Goal: Task Accomplishment & Management: Use online tool/utility

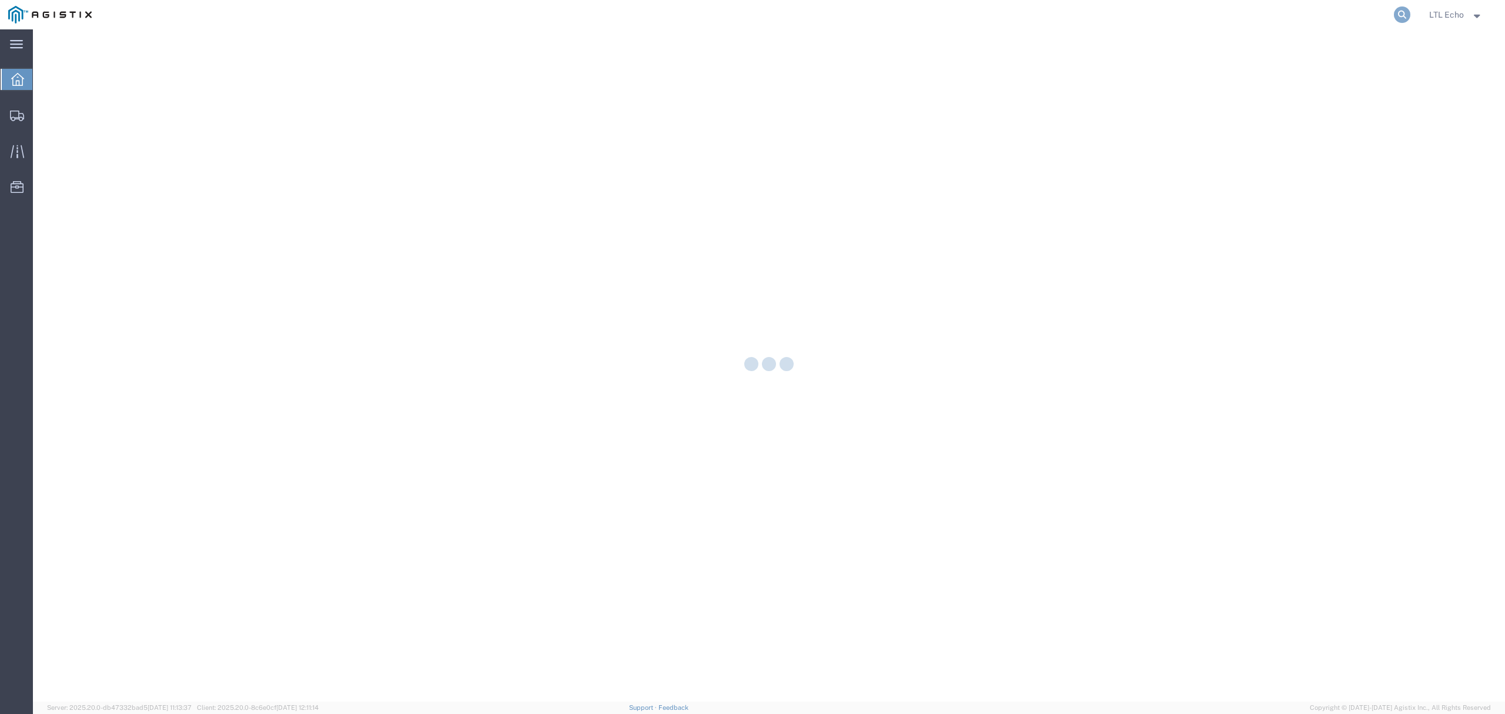
click at [1402, 12] on icon at bounding box center [1402, 14] width 16 height 16
click at [1343, 22] on input "search" at bounding box center [1215, 15] width 357 height 28
paste input "57042987"
type input "57042987"
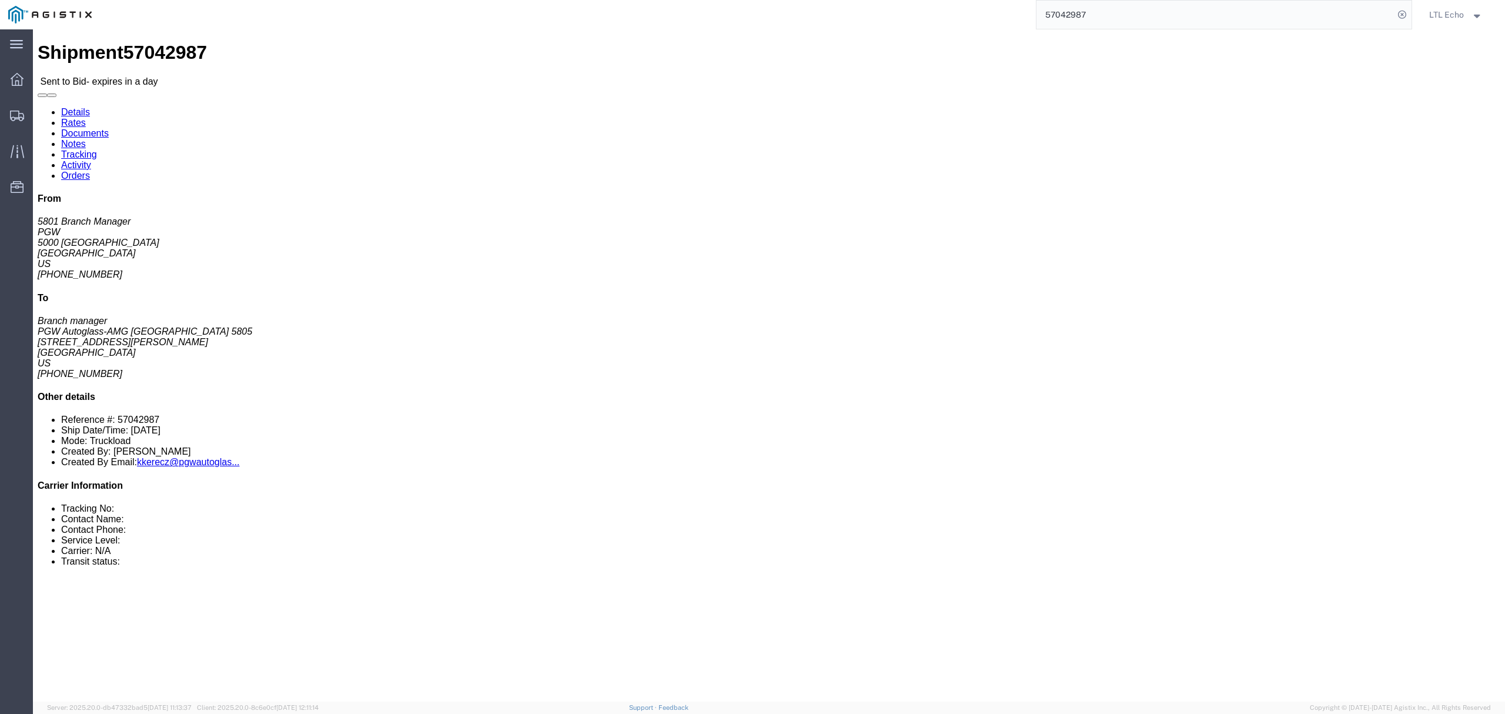
click address "PGW (5801 Branch Manager) [STREET_ADDRESS] [PHONE_NUMBER] [EMAIL_ADDRESS][DOMAI…"
copy address "76115"
click address "PGW Autoglass-AMG [GEOGRAPHIC_DATA] 5805 (Branch manager) [STREET_ADDRESS][PERS…"
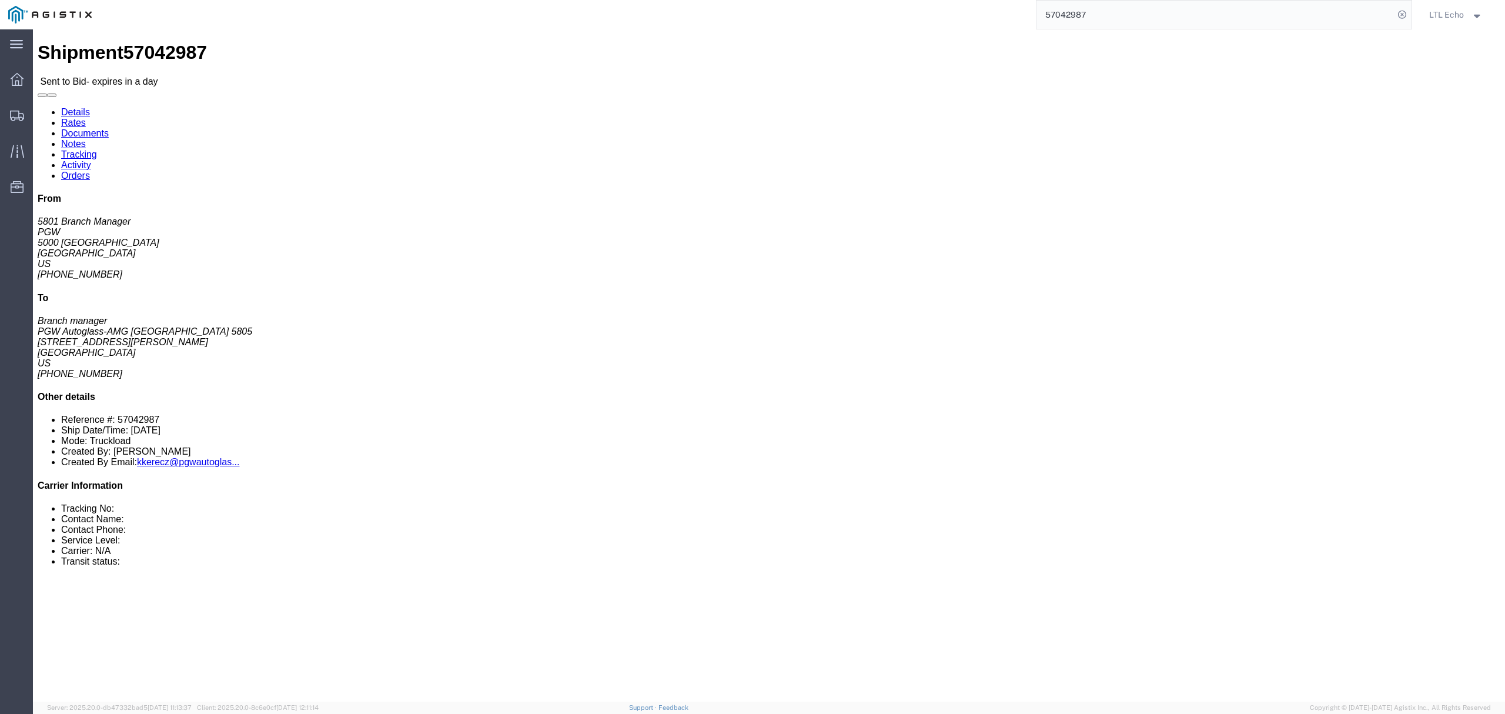
copy address "78219"
click link "Notes"
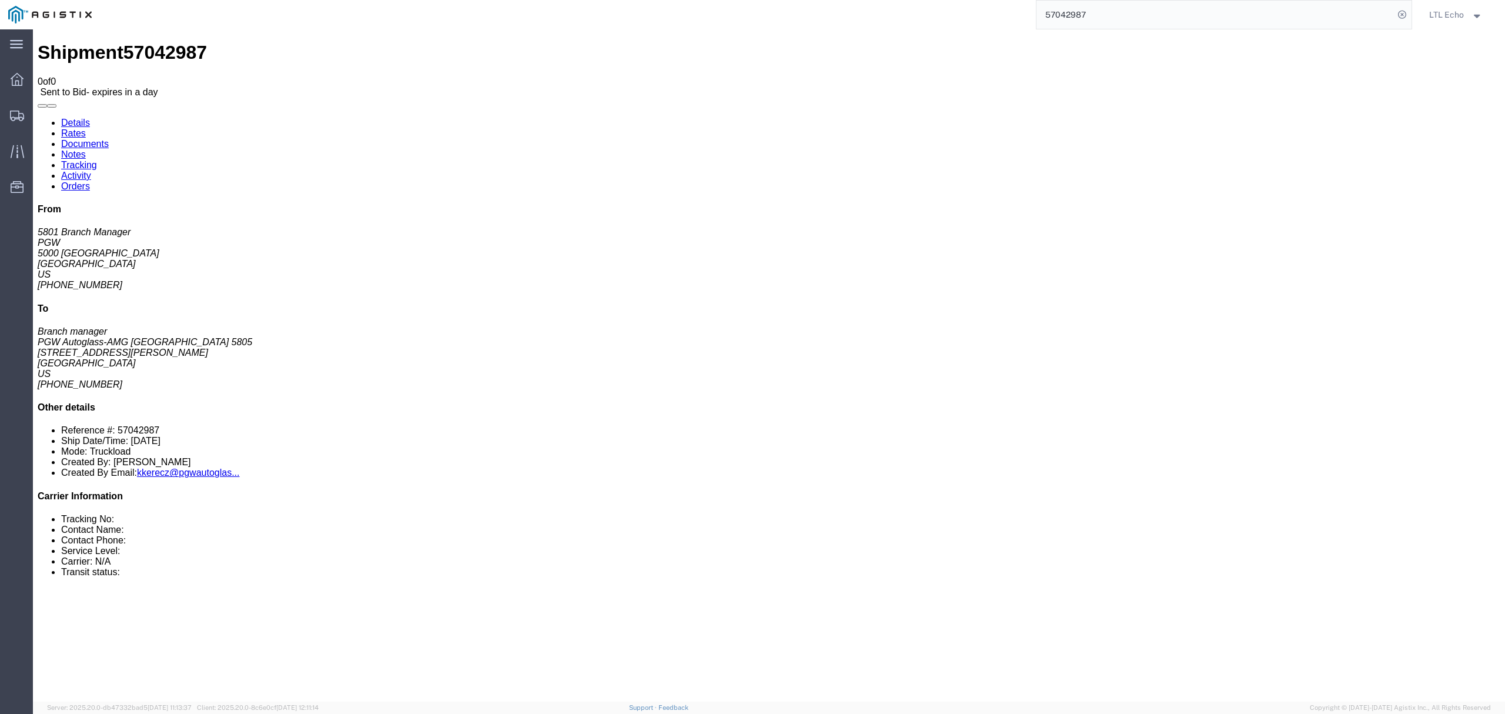
click at [109, 139] on link "Documents" at bounding box center [85, 144] width 48 height 10
click at [65, 118] on link "Details" at bounding box center [75, 123] width 29 height 10
click link "Enter / Modify Bid"
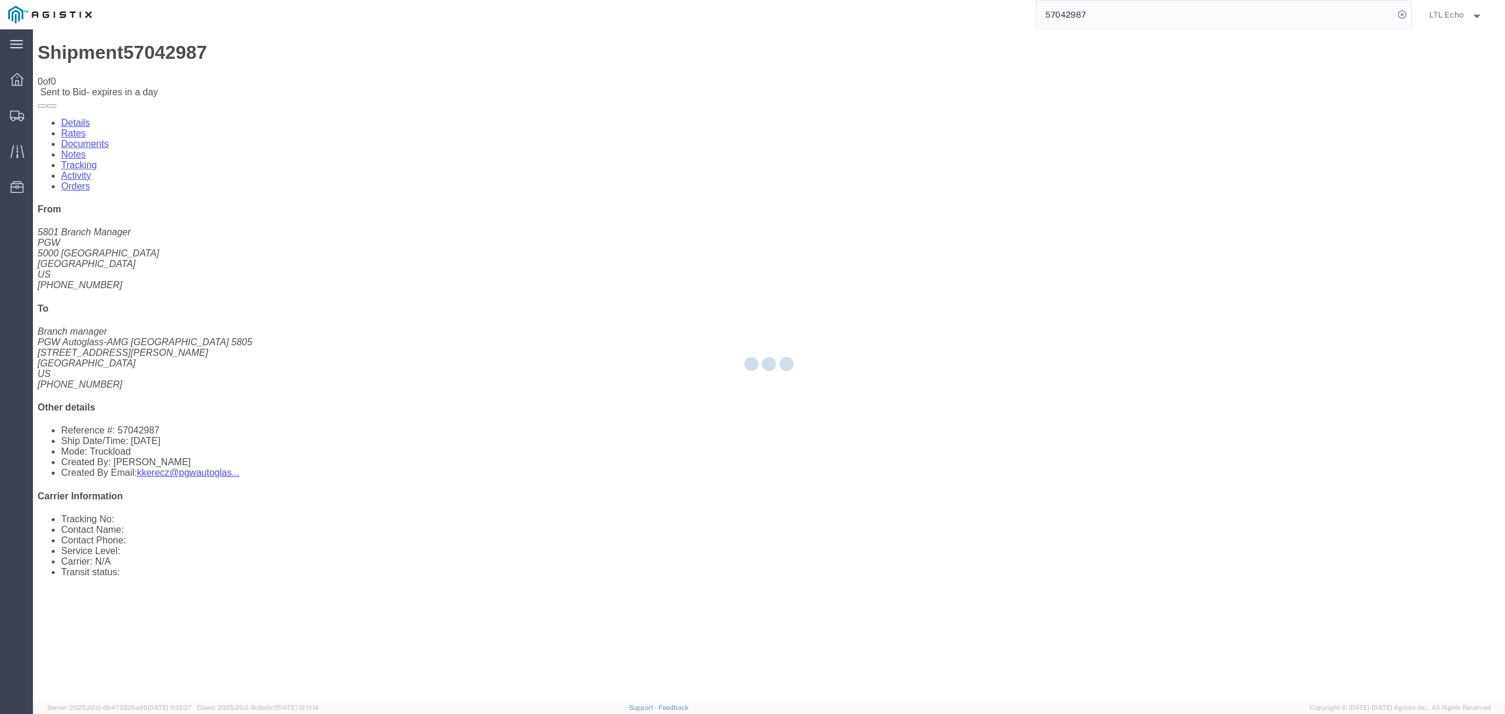
select select "4622"
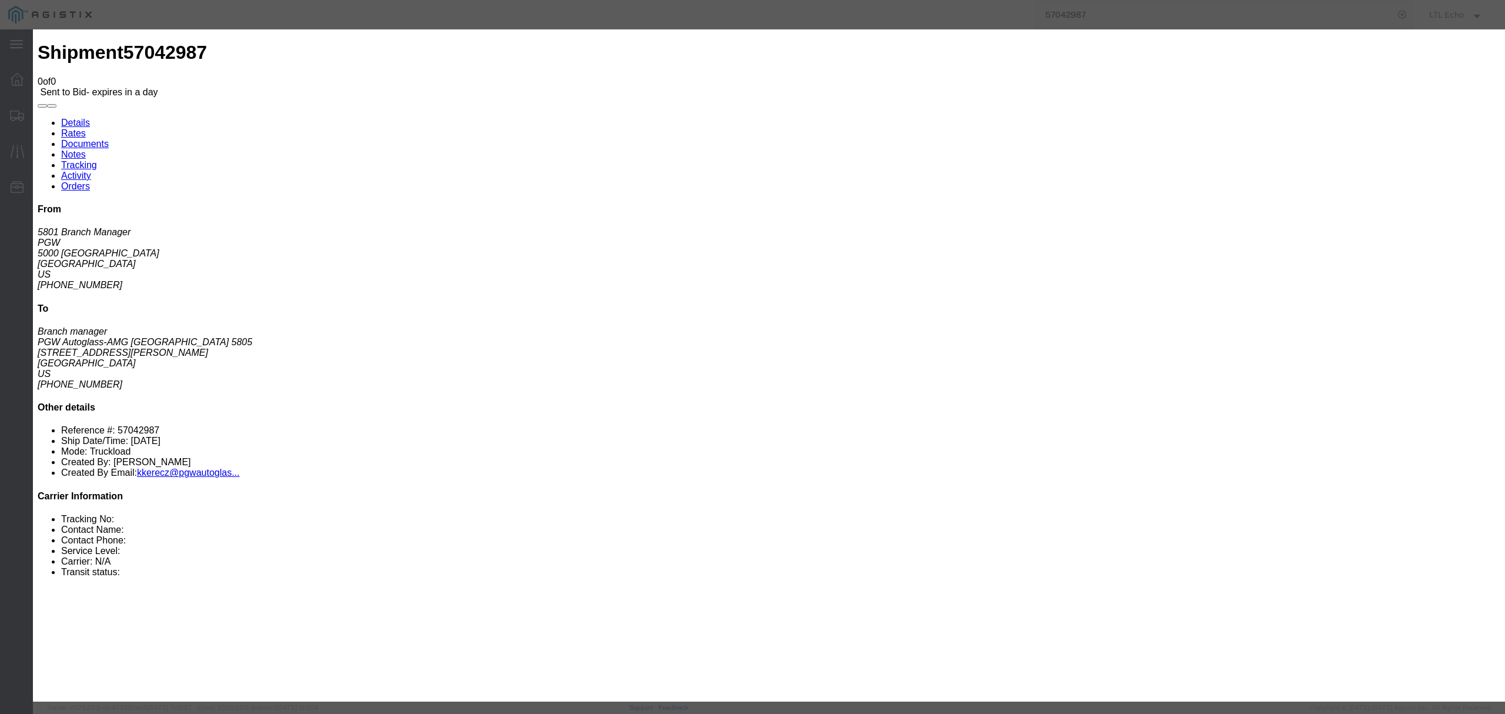
click select "Select Guaranteed Next Day LTL Standard 3-5 Day Rail TL Standard 3 - 5 Day"
select select "13989"
click select "Select Guaranteed Next Day LTL Standard 3-5 Day Rail TL Standard 3 - 5 Day"
click input "text"
type input "57042987"
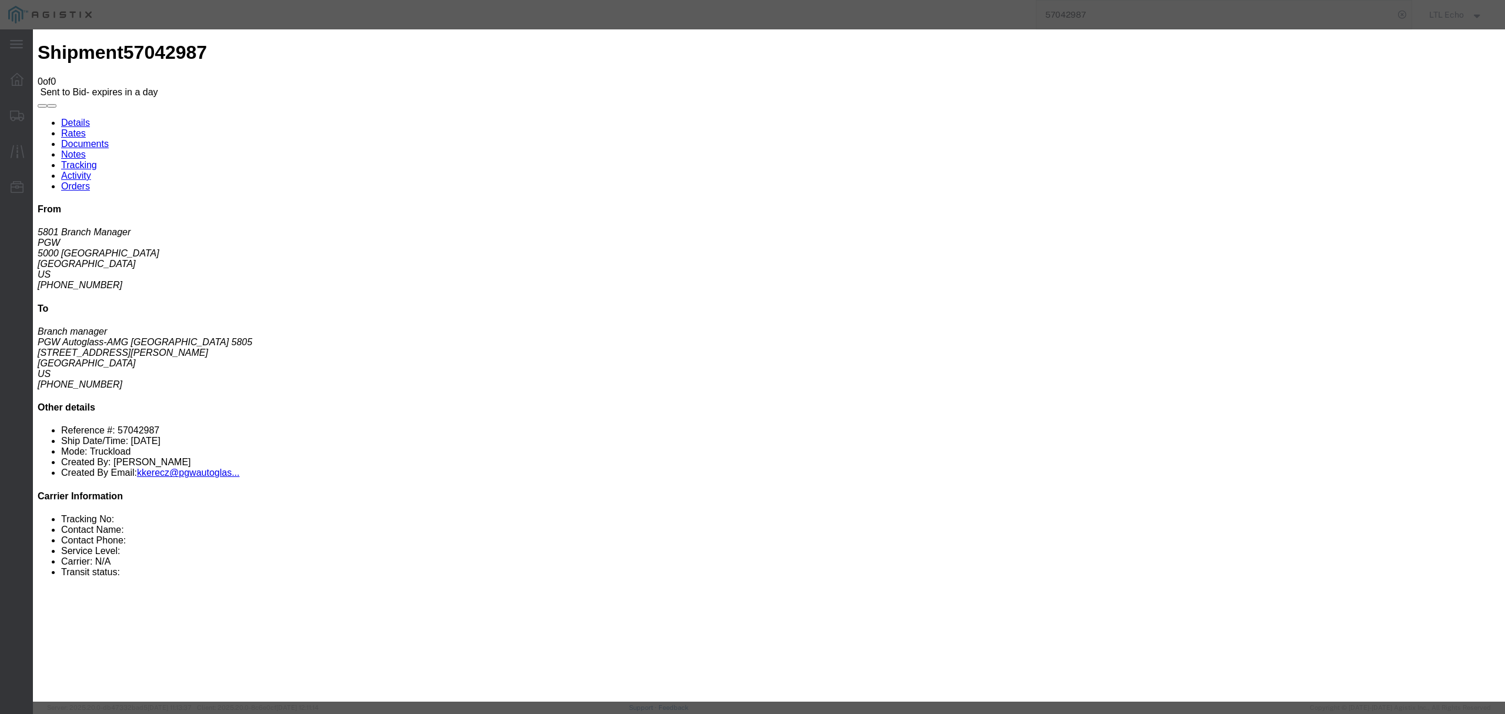
click input "number"
type input "660"
drag, startPoint x: 998, startPoint y: 498, endPoint x: 497, endPoint y: 181, distance: 592.7
click button "Submit"
